Goal: Transaction & Acquisition: Purchase product/service

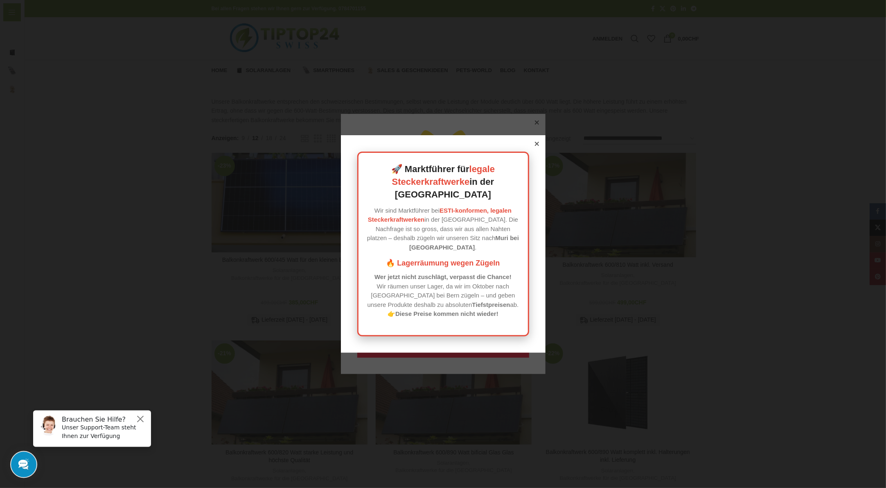
click at [536, 147] on div at bounding box center [536, 143] width 7 height 7
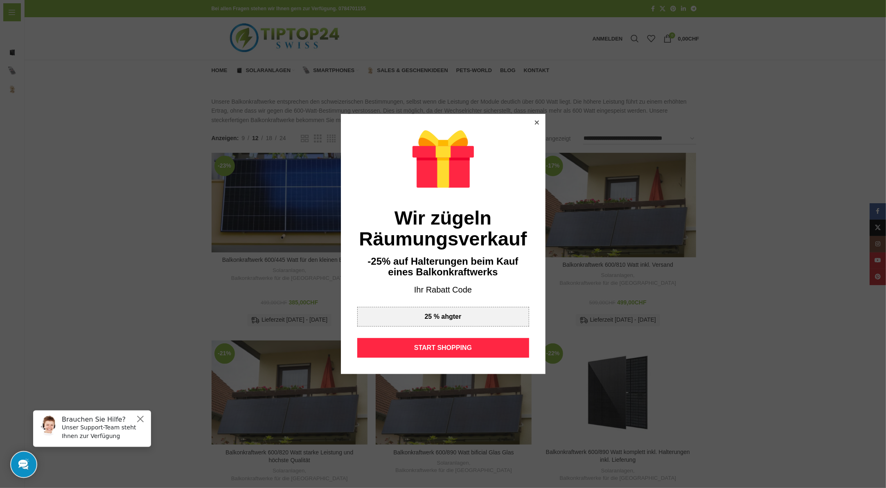
click at [535, 123] on icon at bounding box center [537, 122] width 4 height 4
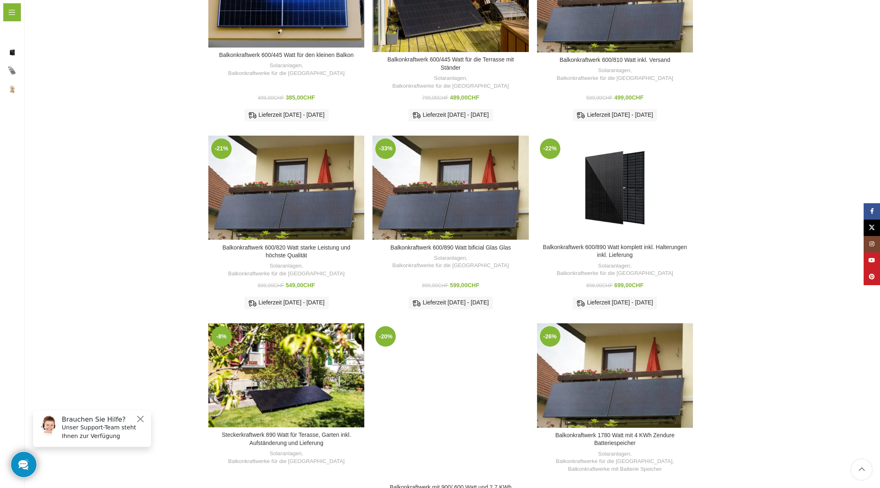
scroll to position [287, 0]
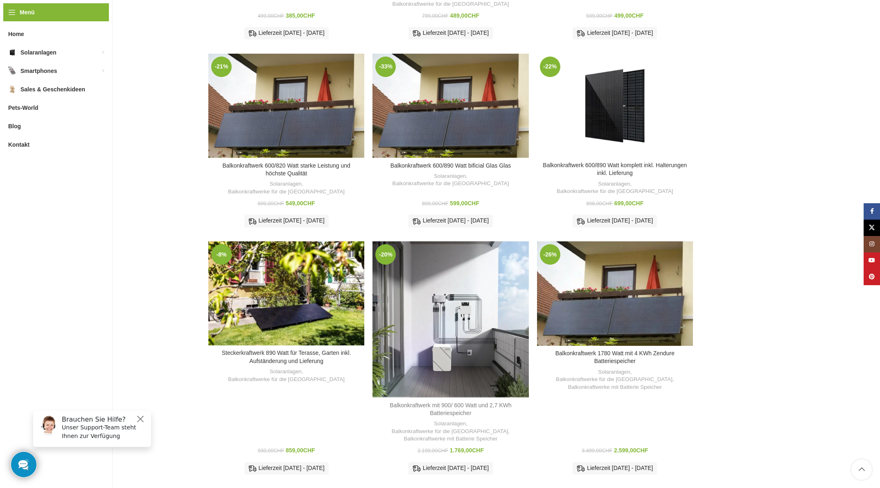
drag, startPoint x: 460, startPoint y: 392, endPoint x: 415, endPoint y: 386, distance: 45.4
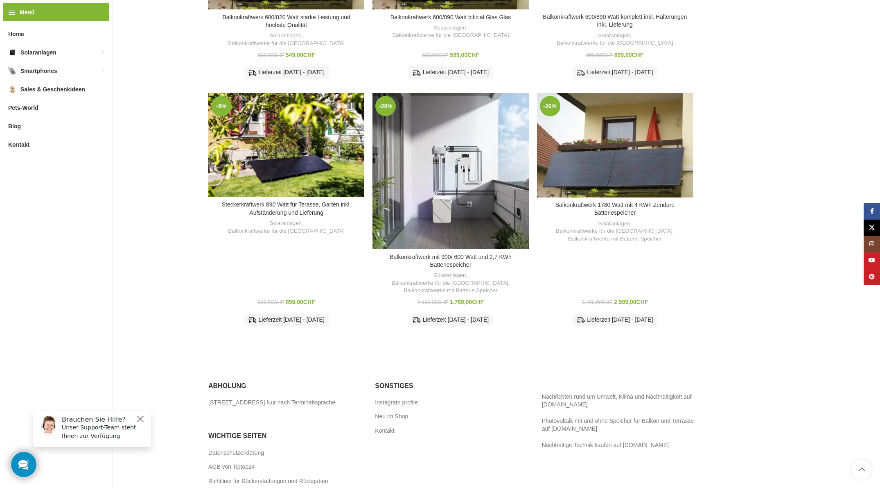
scroll to position [448, 0]
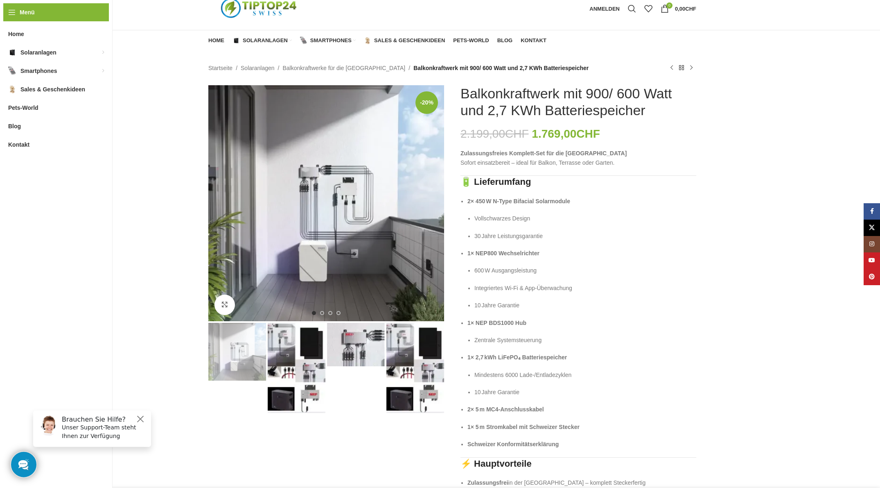
scroll to position [41, 0]
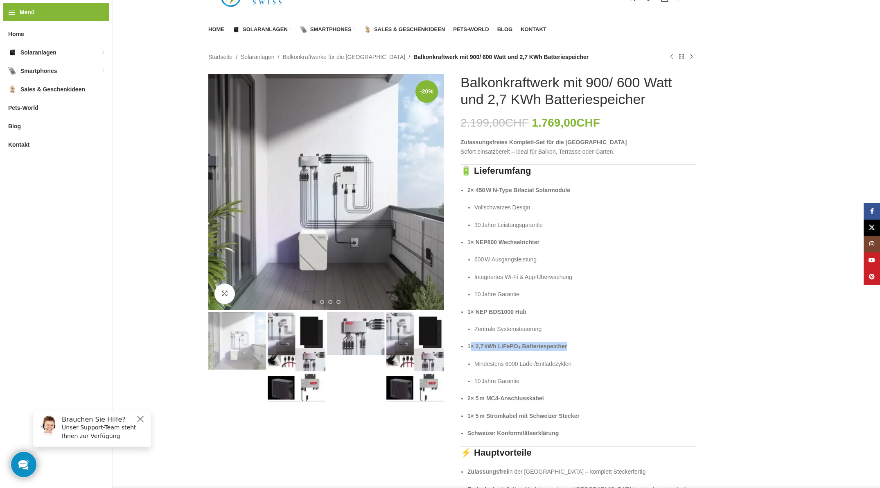
drag, startPoint x: 470, startPoint y: 347, endPoint x: 579, endPoint y: 348, distance: 108.5
click at [579, 348] on p "1× 2,7 kWh LiFePO₄ Batteriespeicher" at bounding box center [582, 345] width 229 height 9
click at [350, 219] on img "1 / 4" at bounding box center [326, 192] width 236 height 236
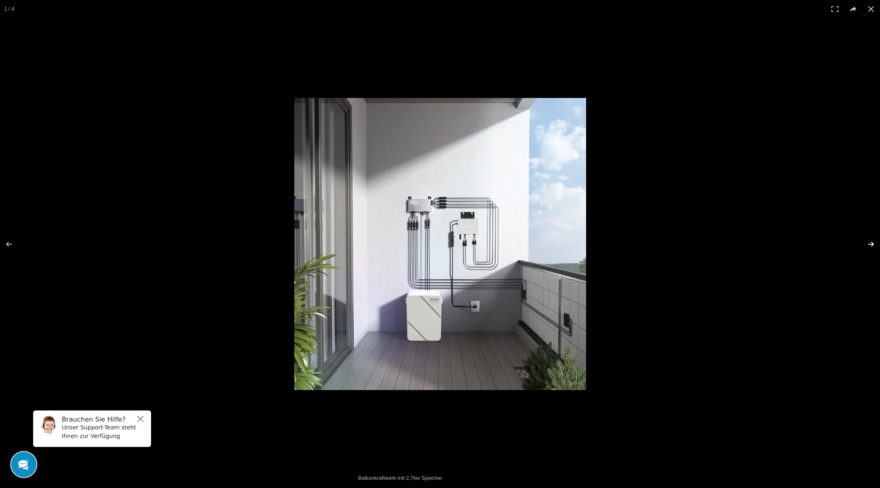
click at [872, 243] on button at bounding box center [866, 244] width 29 height 41
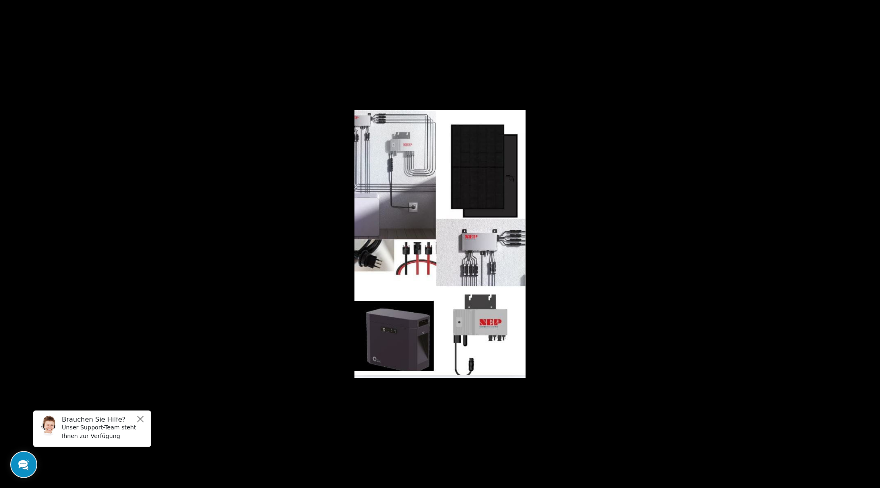
click at [872, 243] on button at bounding box center [866, 244] width 29 height 41
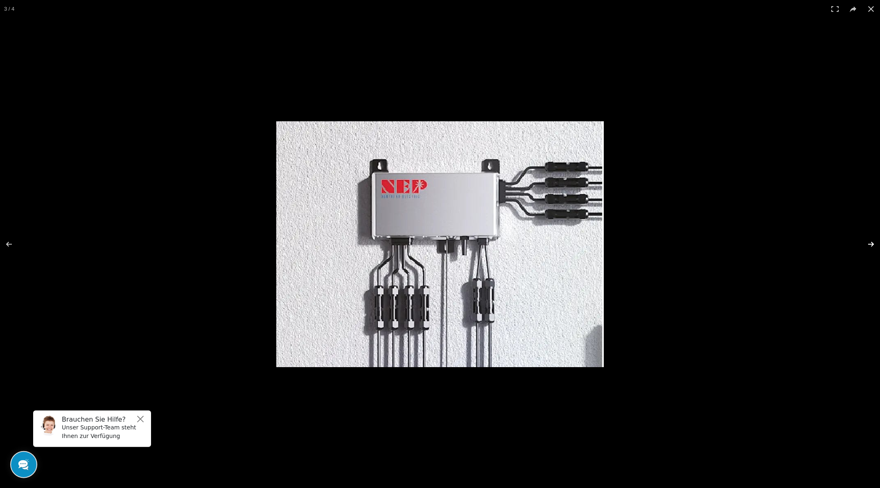
click at [870, 249] on button at bounding box center [866, 244] width 29 height 41
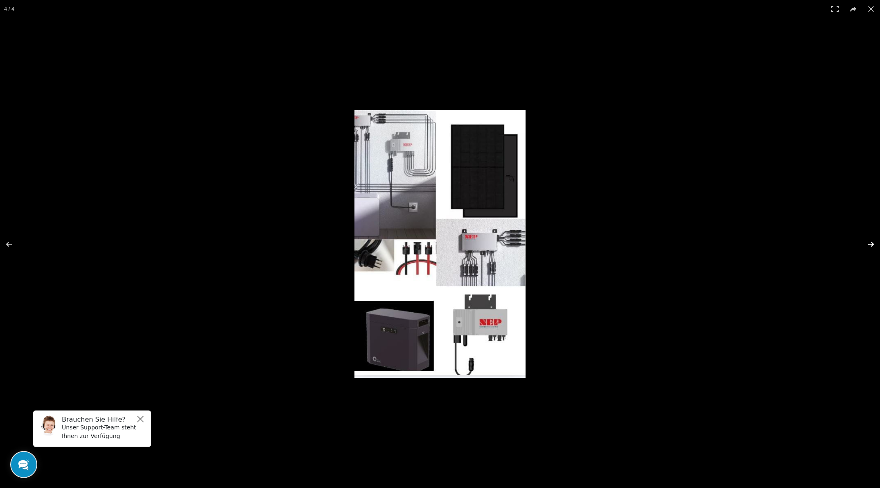
click at [870, 249] on button at bounding box center [866, 244] width 29 height 41
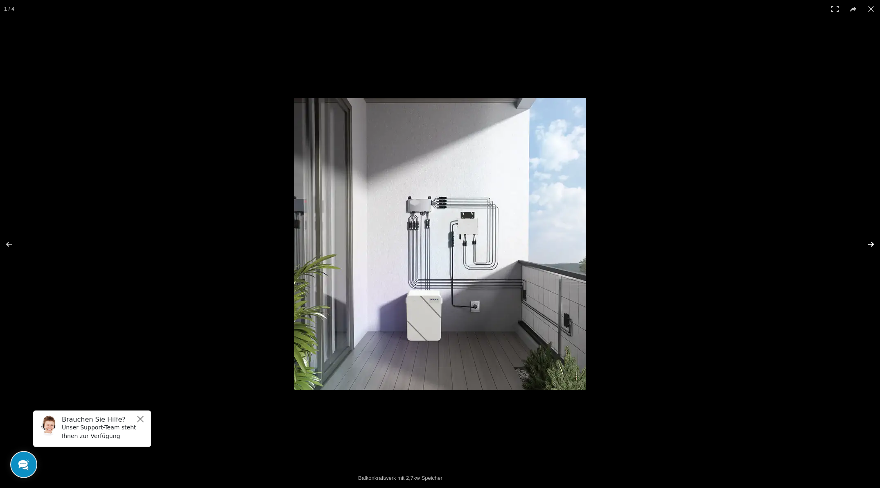
click at [870, 249] on button at bounding box center [866, 244] width 29 height 41
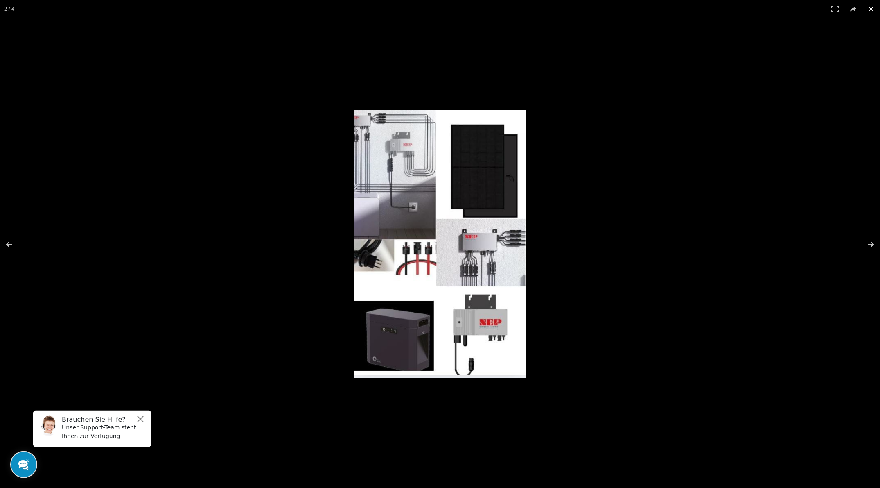
click at [869, 10] on button at bounding box center [871, 9] width 18 height 18
